Goal: Task Accomplishment & Management: Use online tool/utility

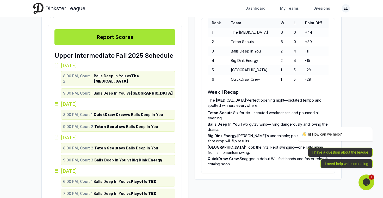
scroll to position [156, 0]
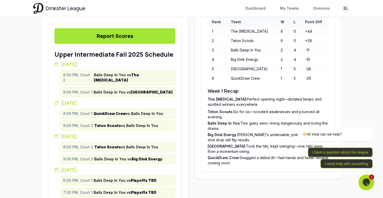
click at [106, 111] on strong "QuickDraw Crew" at bounding box center [110, 113] width 32 height 4
click at [103, 111] on strong "QuickDraw Crew" at bounding box center [110, 113] width 32 height 4
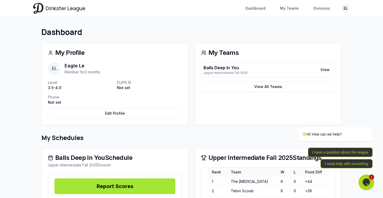
scroll to position [0, 0]
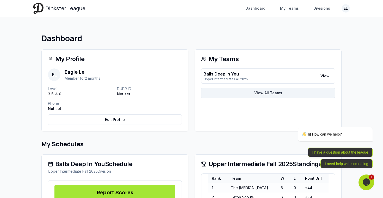
click at [255, 90] on link "View All Teams" at bounding box center [268, 93] width 134 height 10
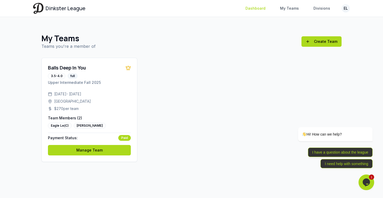
click at [260, 6] on link "Dashboard" at bounding box center [255, 8] width 26 height 9
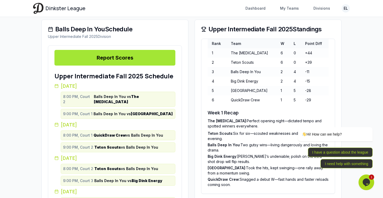
scroll to position [130, 0]
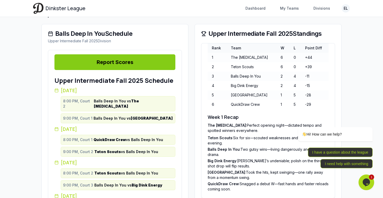
click at [139, 59] on link "Report Scores" at bounding box center [114, 62] width 121 height 16
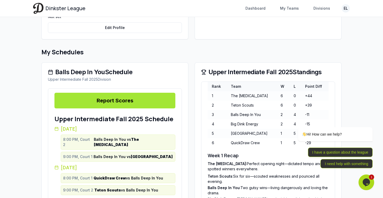
scroll to position [0, 0]
